Goal: Transaction & Acquisition: Obtain resource

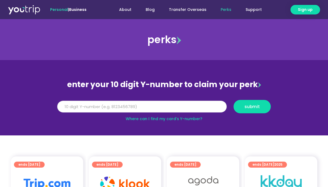
click at [85, 106] on input "Y Number" at bounding box center [141, 107] width 169 height 12
type input "[CREDIT_CARD_NUMBER]"
click at [257, 107] on span "submit" at bounding box center [251, 107] width 15 height 4
click at [97, 109] on input "[CREDIT_CARD_NUMBER]" at bounding box center [141, 107] width 169 height 12
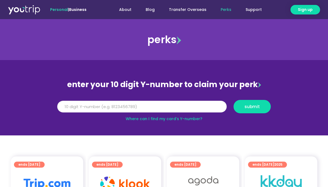
click at [97, 109] on input "[CREDIT_CARD_NUMBER]" at bounding box center [141, 107] width 169 height 12
type input "8122744471"
click at [254, 103] on button "submit" at bounding box center [251, 106] width 37 height 13
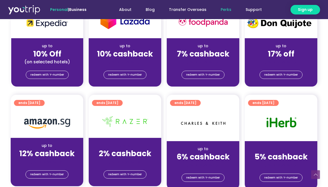
scroll to position [292, 0]
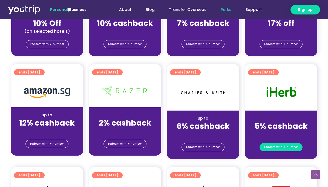
click at [284, 147] on span "redeem with Y-number" at bounding box center [281, 148] width 34 height 8
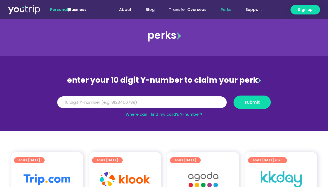
scroll to position [4, 0]
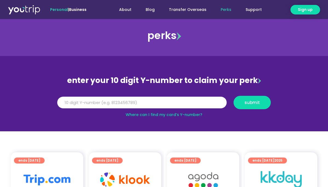
click at [141, 100] on input "Y Number" at bounding box center [141, 103] width 169 height 12
type input "8122744471"
click at [258, 102] on span "submit" at bounding box center [251, 103] width 15 height 4
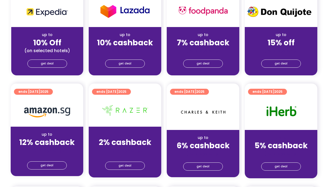
scroll to position [280, 0]
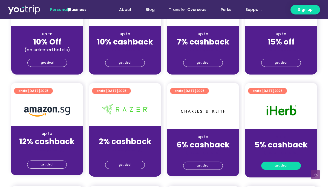
click at [272, 166] on link "get deal" at bounding box center [281, 166] width 40 height 8
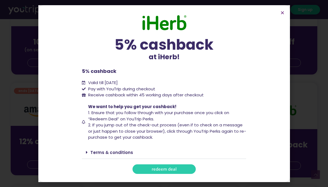
click at [169, 169] on span "redeem deal" at bounding box center [164, 169] width 25 height 4
